Goal: Task Accomplishment & Management: Complete application form

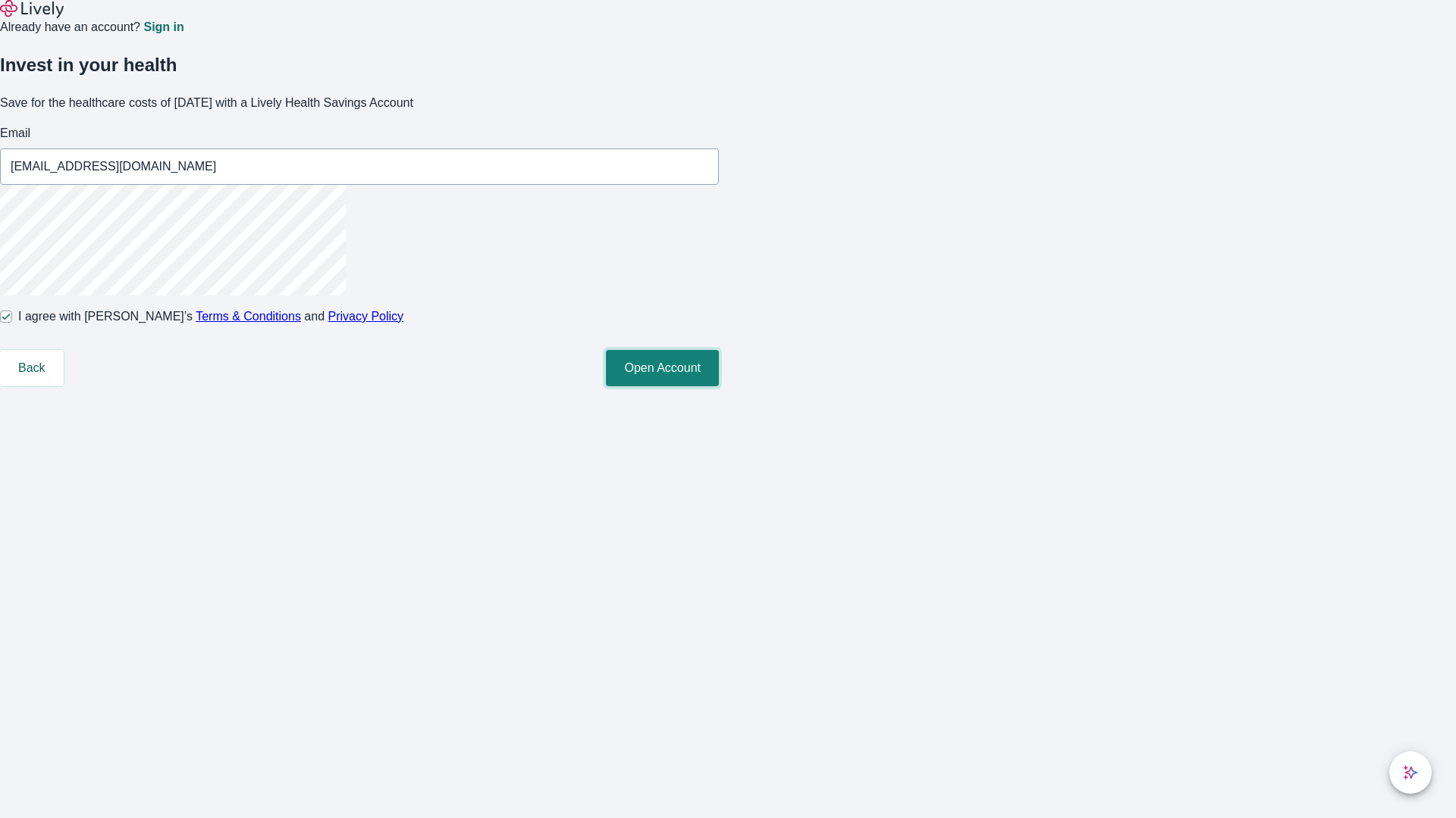
click at [719, 386] on button "Open Account" at bounding box center [662, 368] width 113 height 37
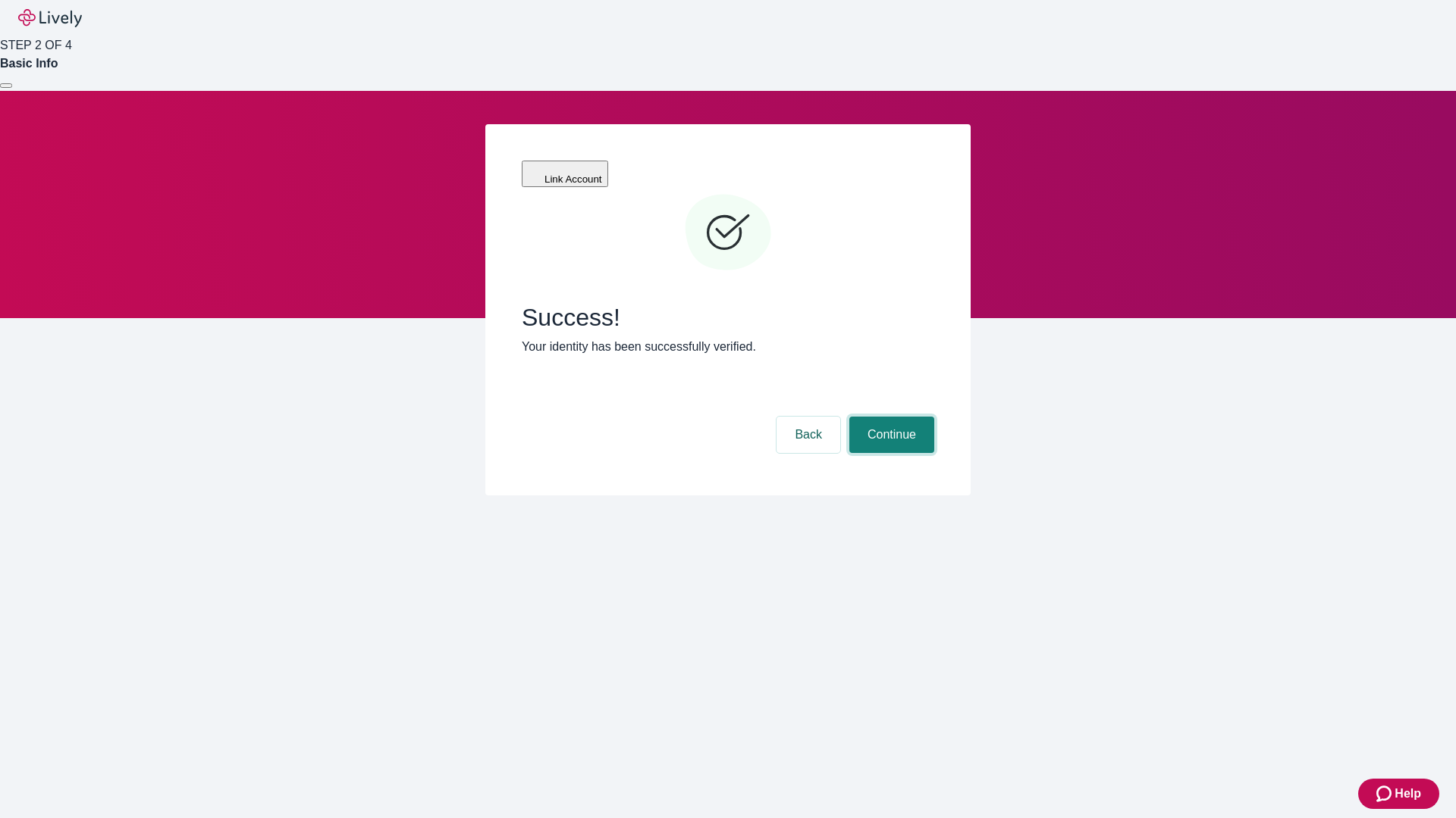
click at [889, 417] on button "Continue" at bounding box center [892, 435] width 85 height 37
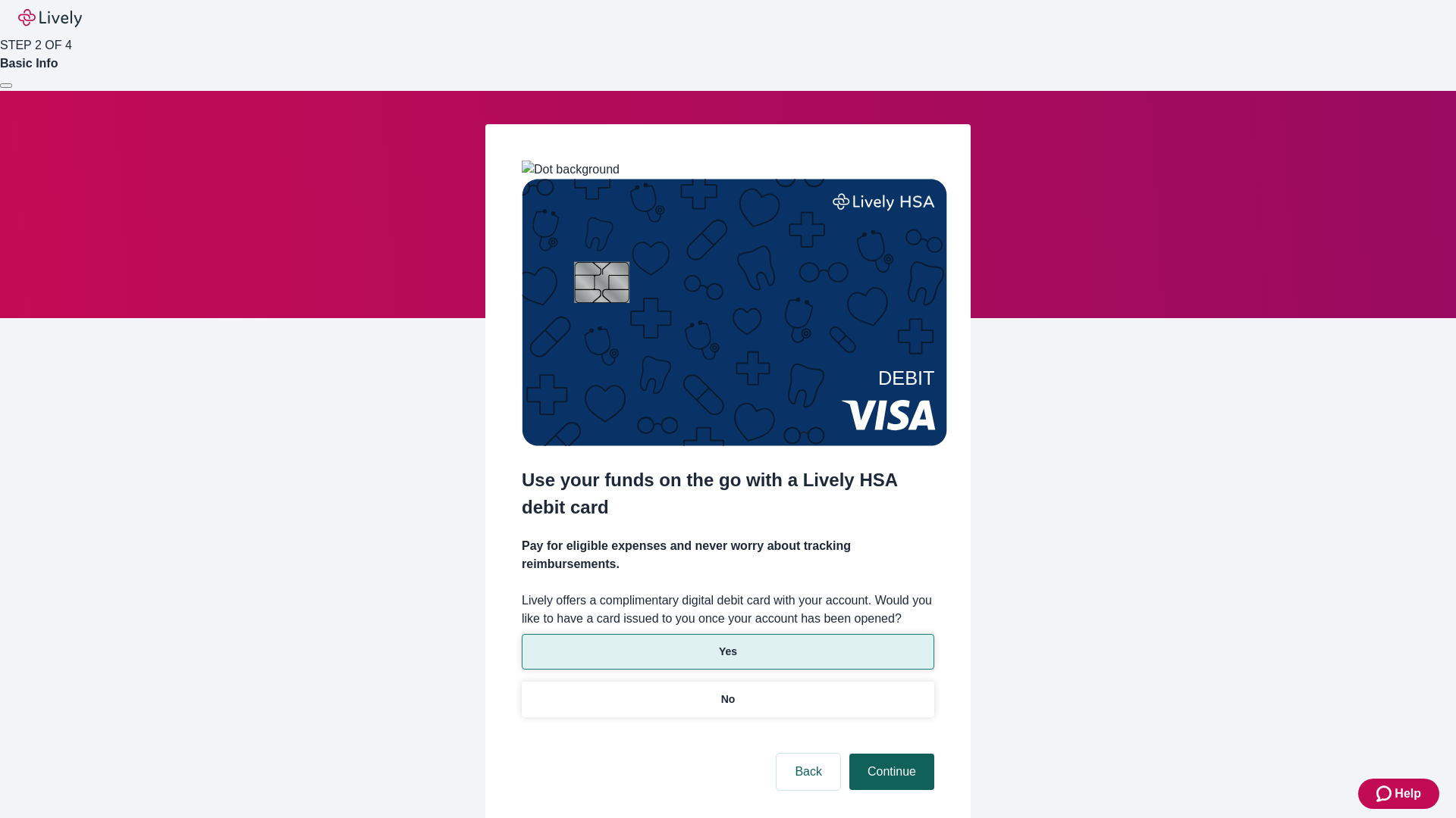
click at [727, 692] on p "No" at bounding box center [728, 699] width 14 height 16
click at [889, 754] on button "Continue" at bounding box center [892, 772] width 85 height 37
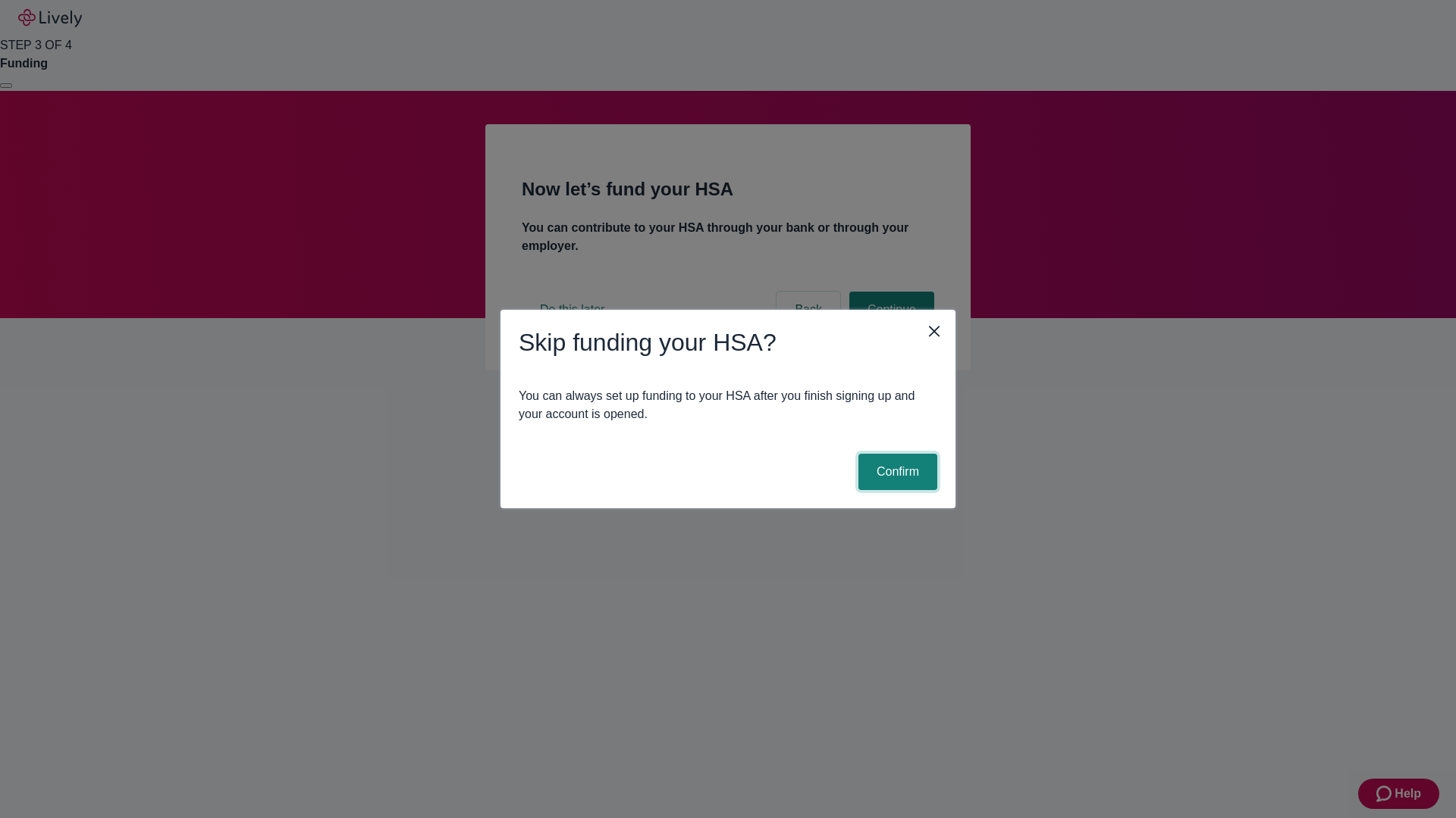
click at [895, 472] on button "Confirm" at bounding box center [897, 471] width 79 height 37
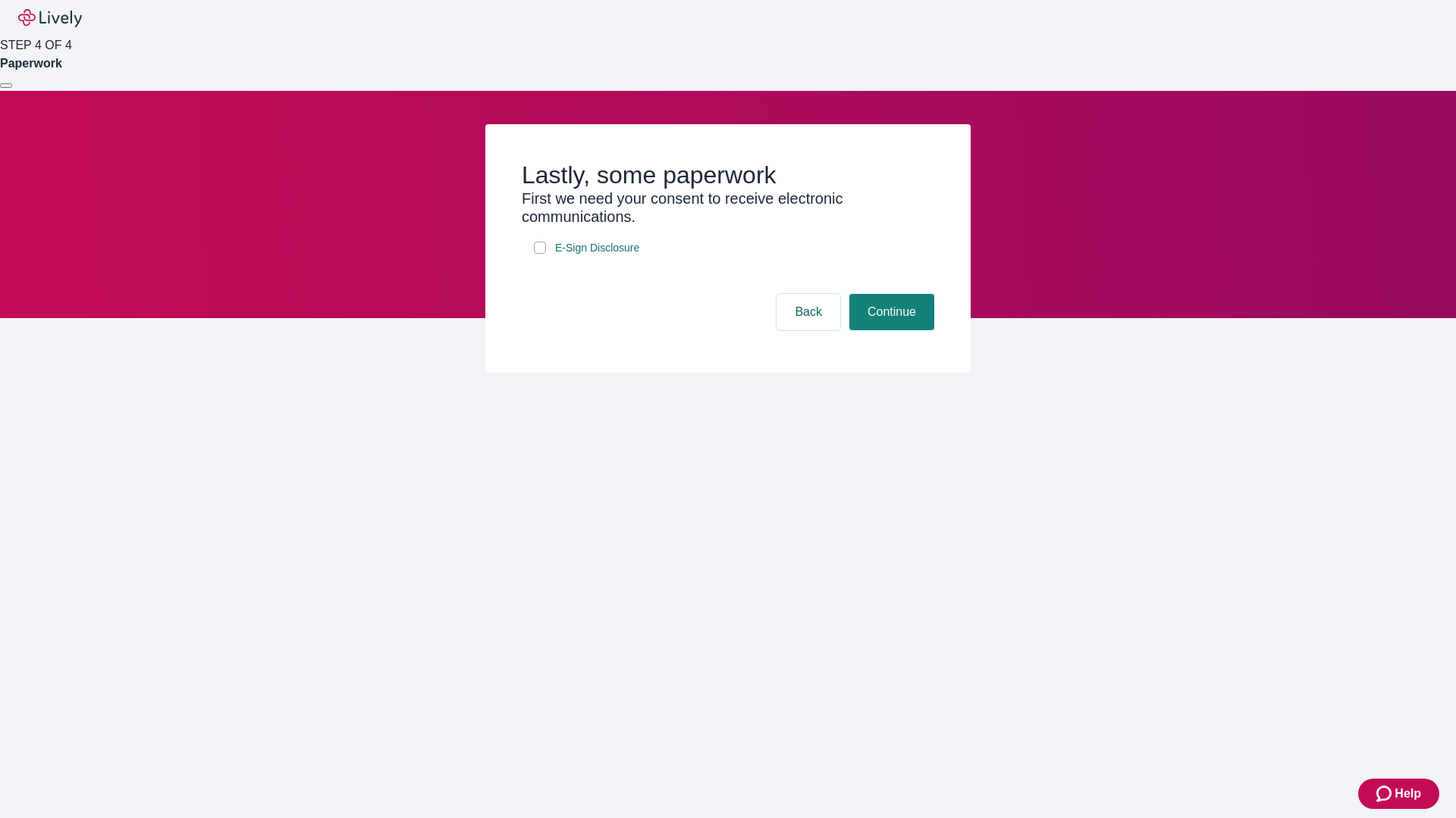
click at [540, 254] on input "E-Sign Disclosure" at bounding box center [539, 247] width 12 height 12
checkbox input "true"
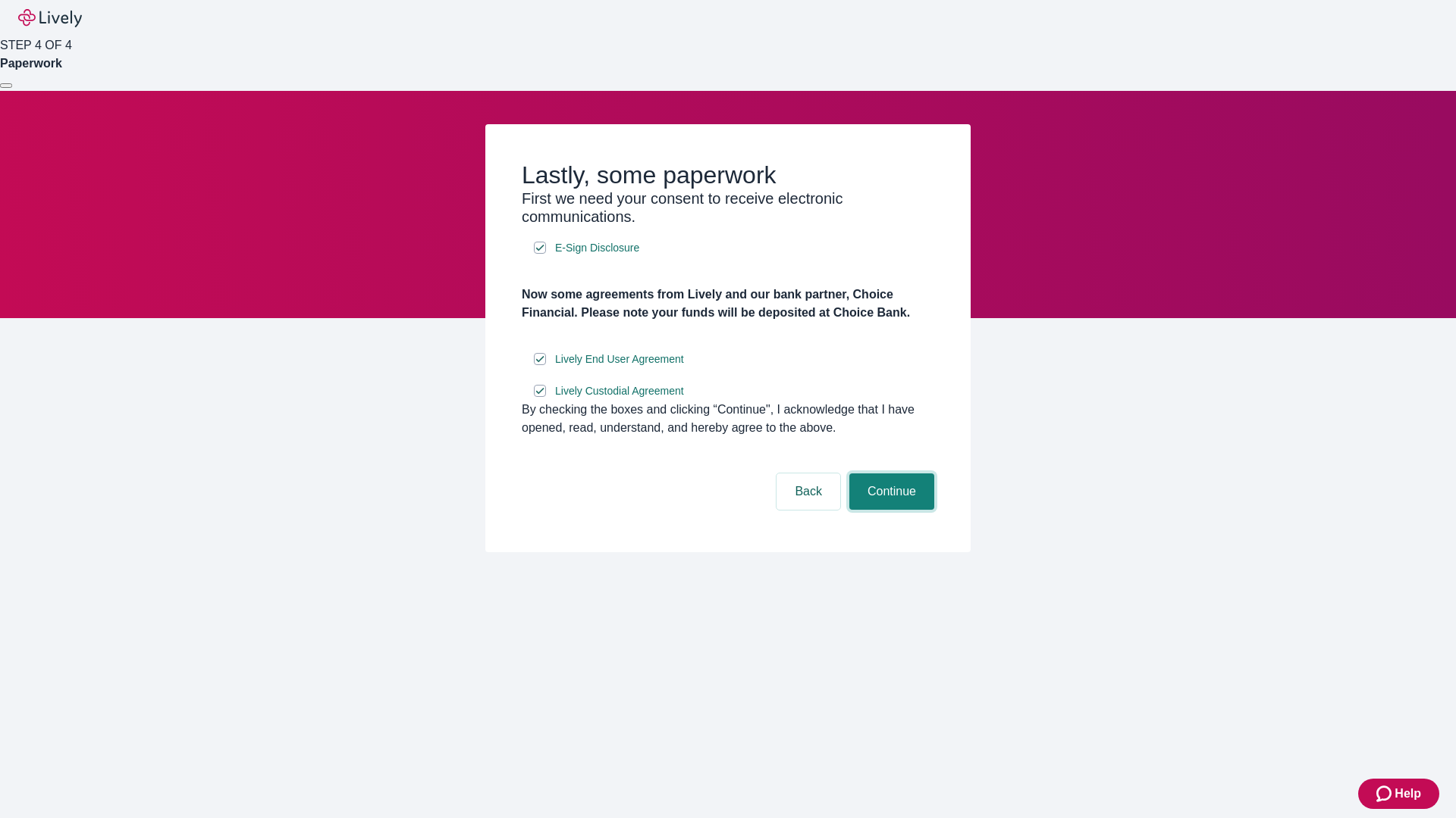
click at [889, 510] on button "Continue" at bounding box center [892, 491] width 85 height 37
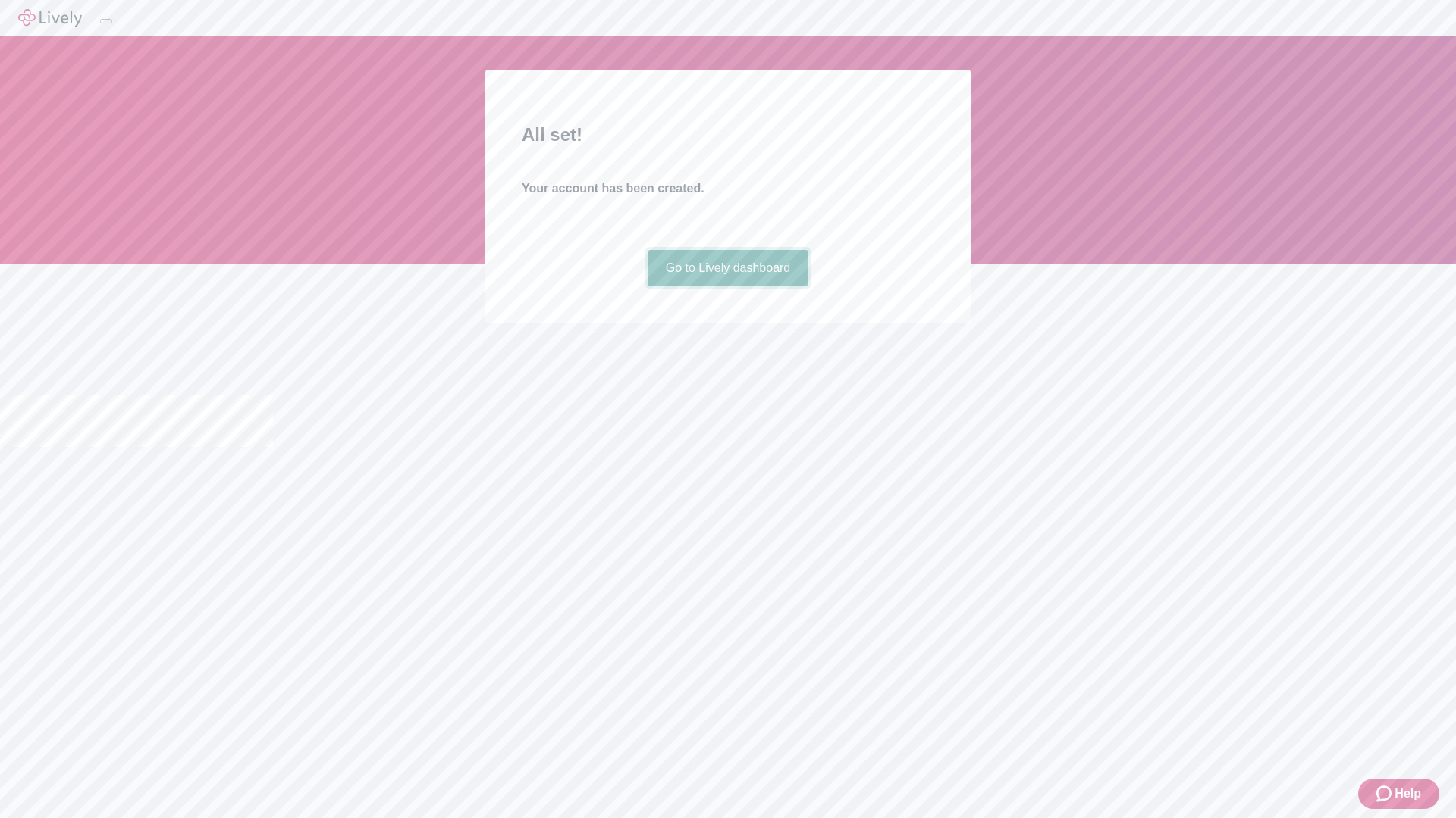
click at [727, 287] on link "Go to Lively dashboard" at bounding box center [728, 268] width 161 height 37
